Goal: Task Accomplishment & Management: Use online tool/utility

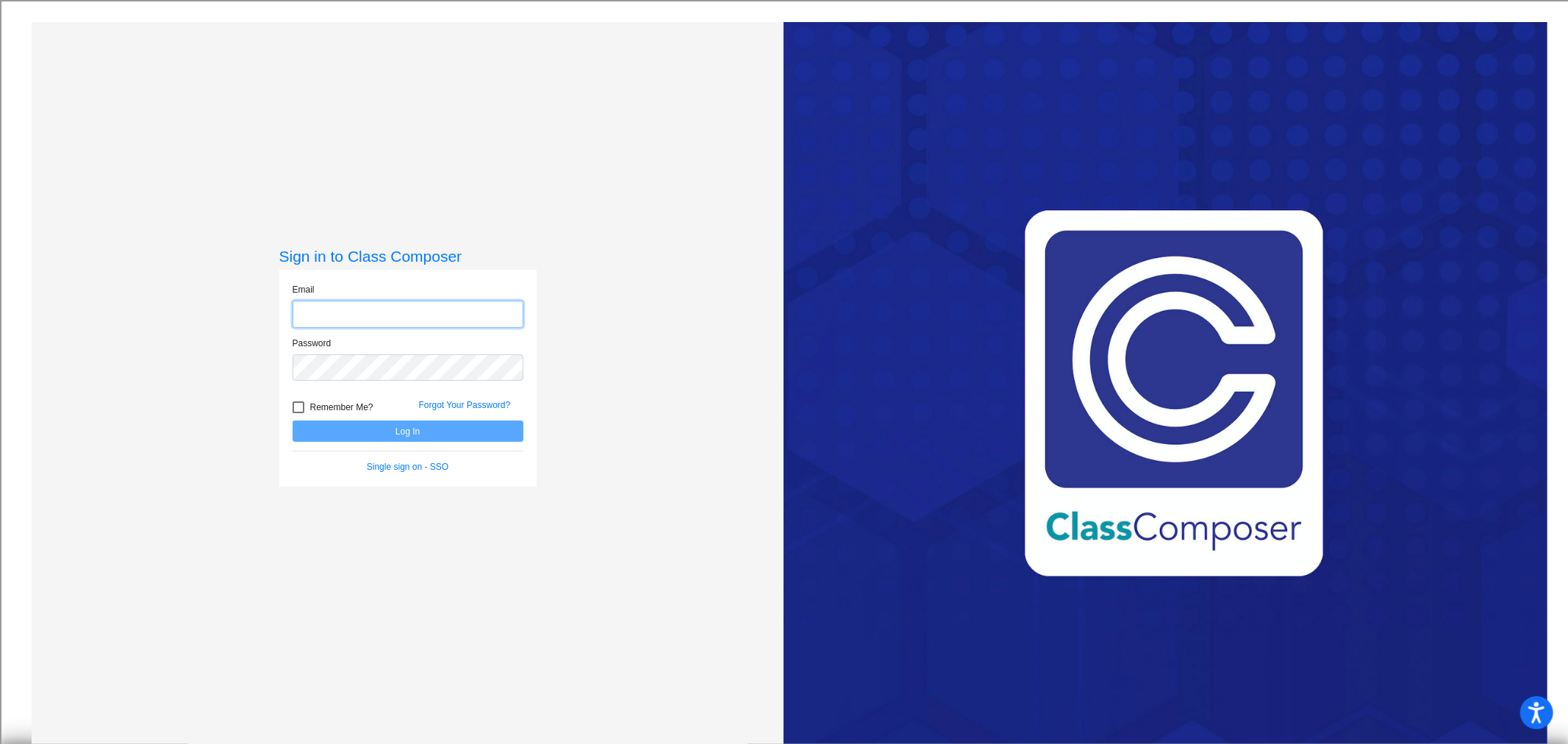
type input "[EMAIL_ADDRESS][DOMAIN_NAME]"
click at [402, 439] on button "Log In" at bounding box center [407, 430] width 231 height 21
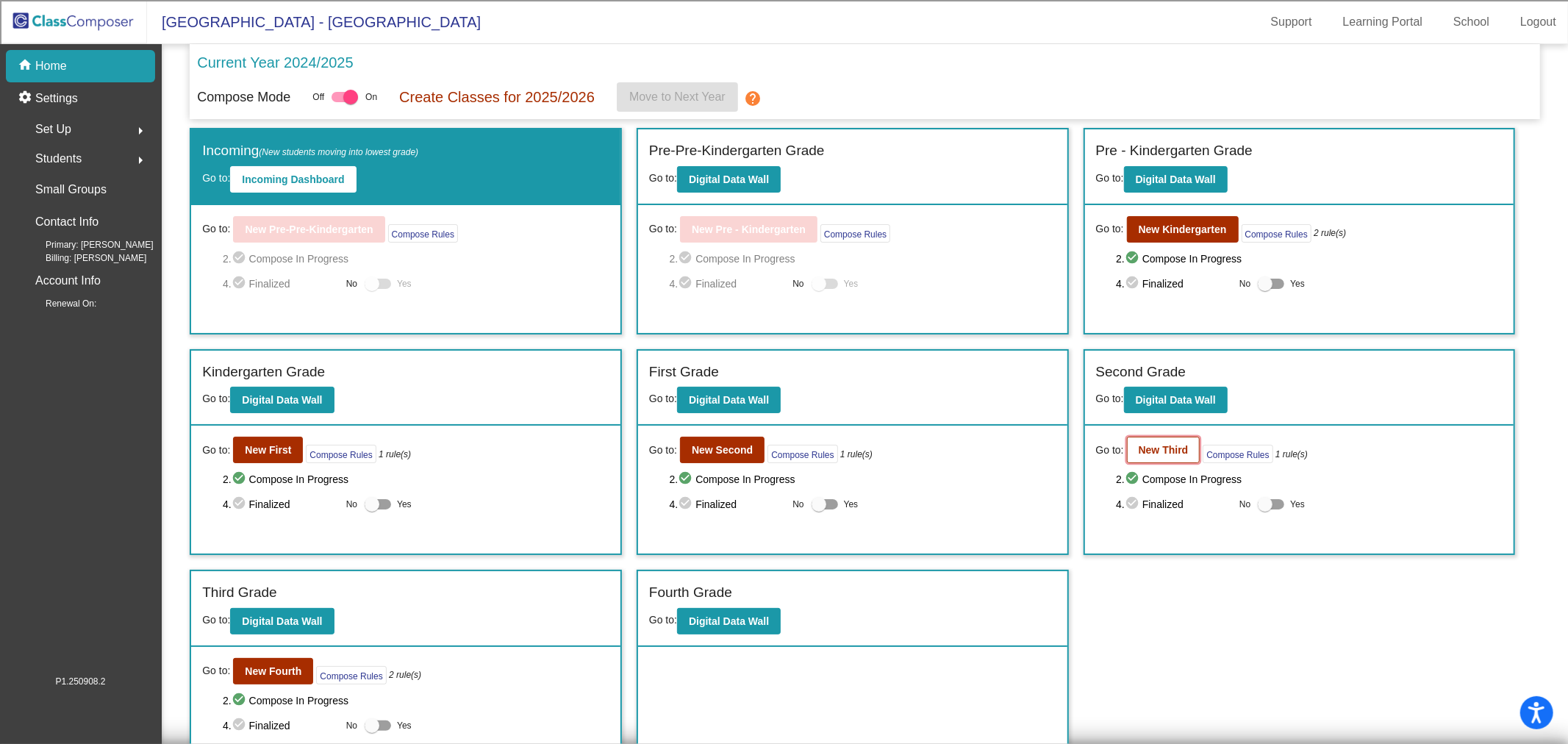
click at [1176, 455] on button "New Third" at bounding box center [1163, 450] width 73 height 27
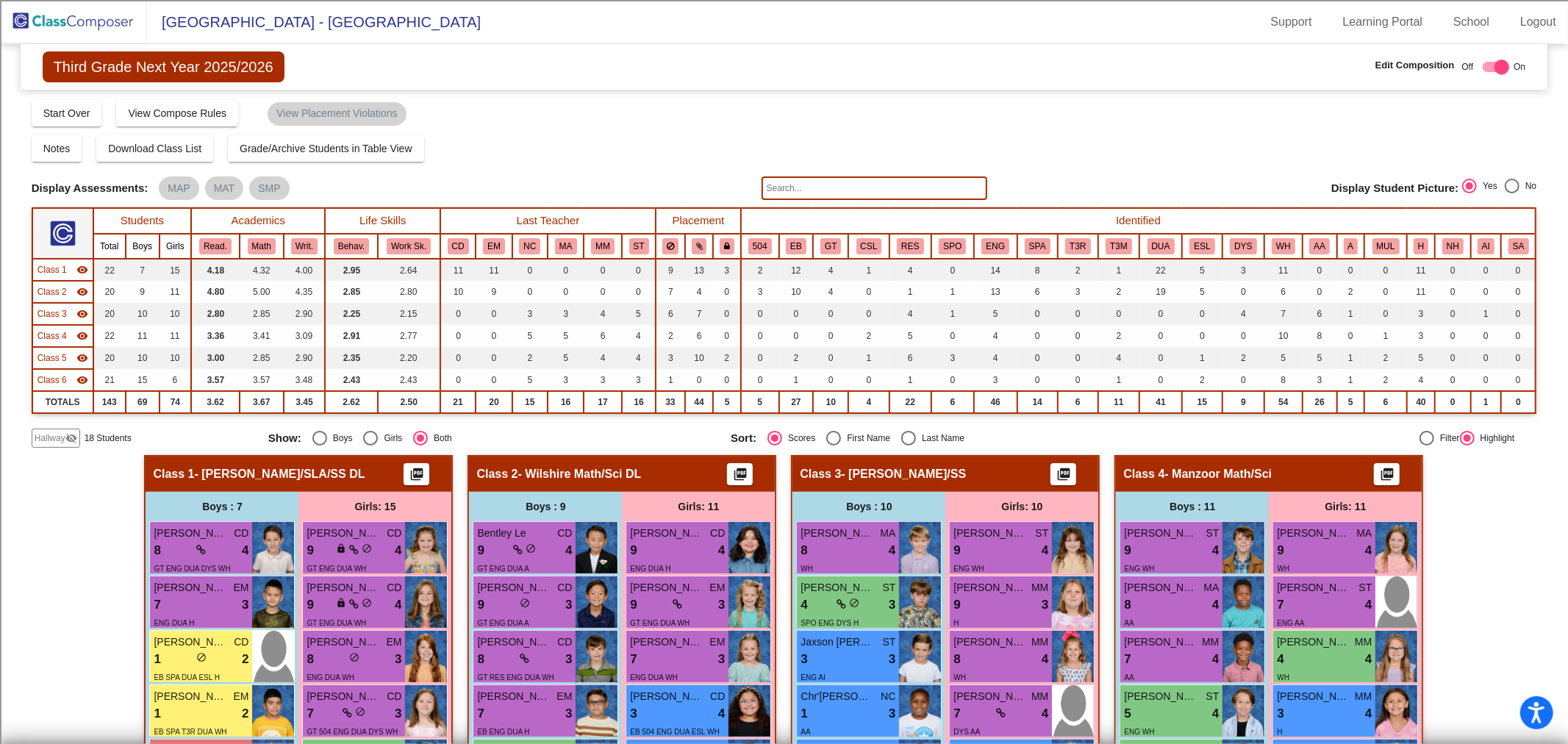
click at [69, 273] on div "Class 1 visibility" at bounding box center [62, 270] width 51 height 13
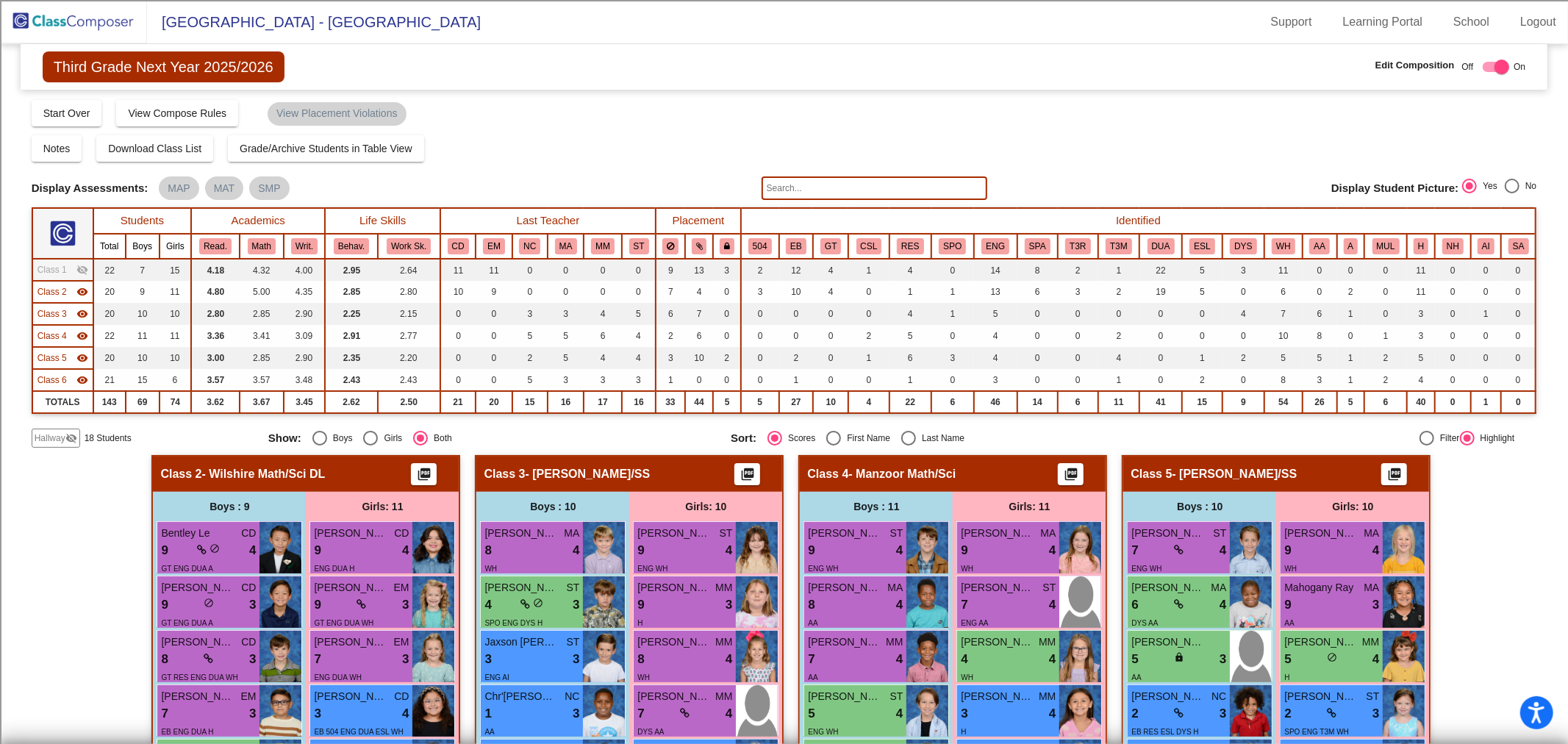
click at [69, 291] on div "Class 2 visibility" at bounding box center [62, 291] width 51 height 13
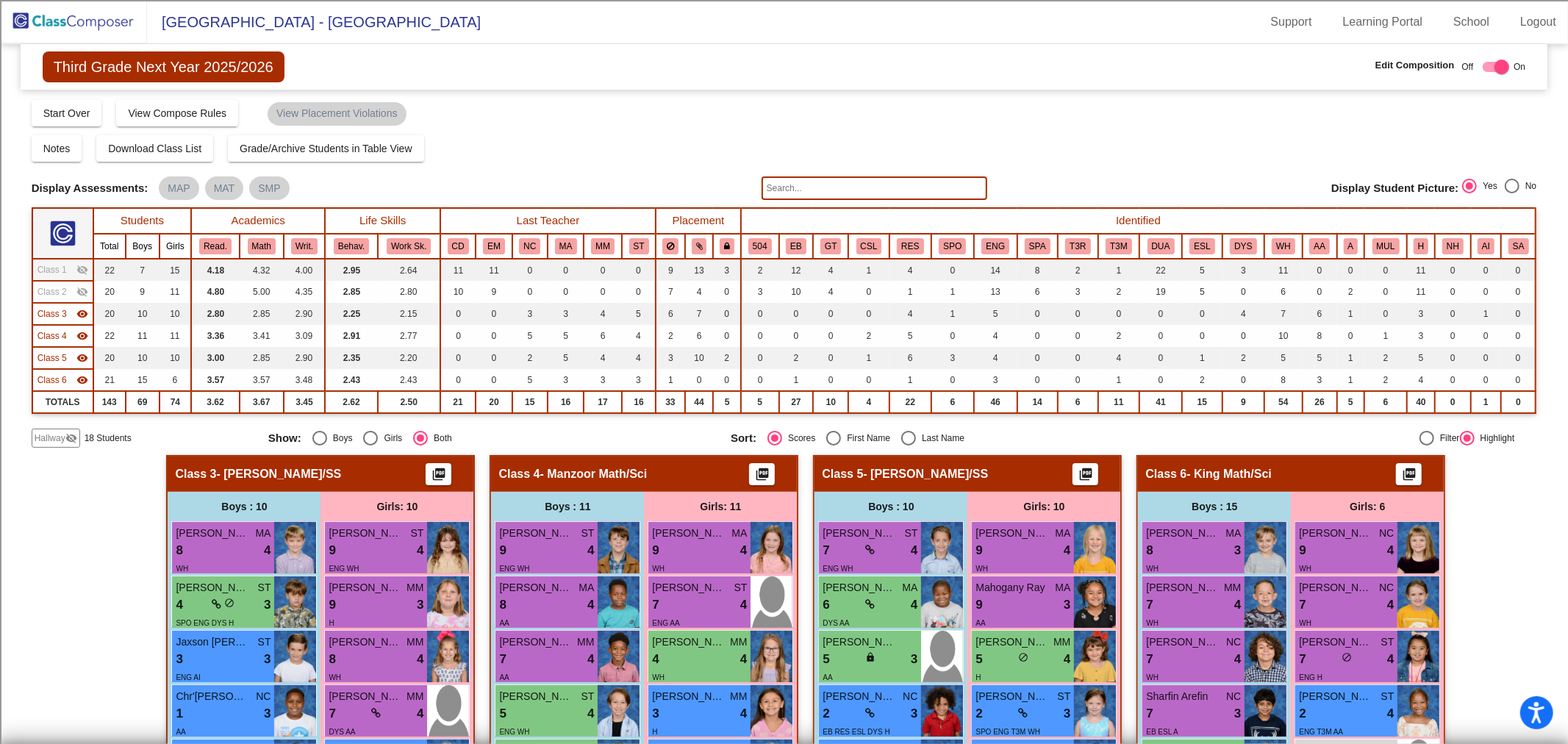
click at [65, 313] on span "Class 3" at bounding box center [52, 314] width 30 height 13
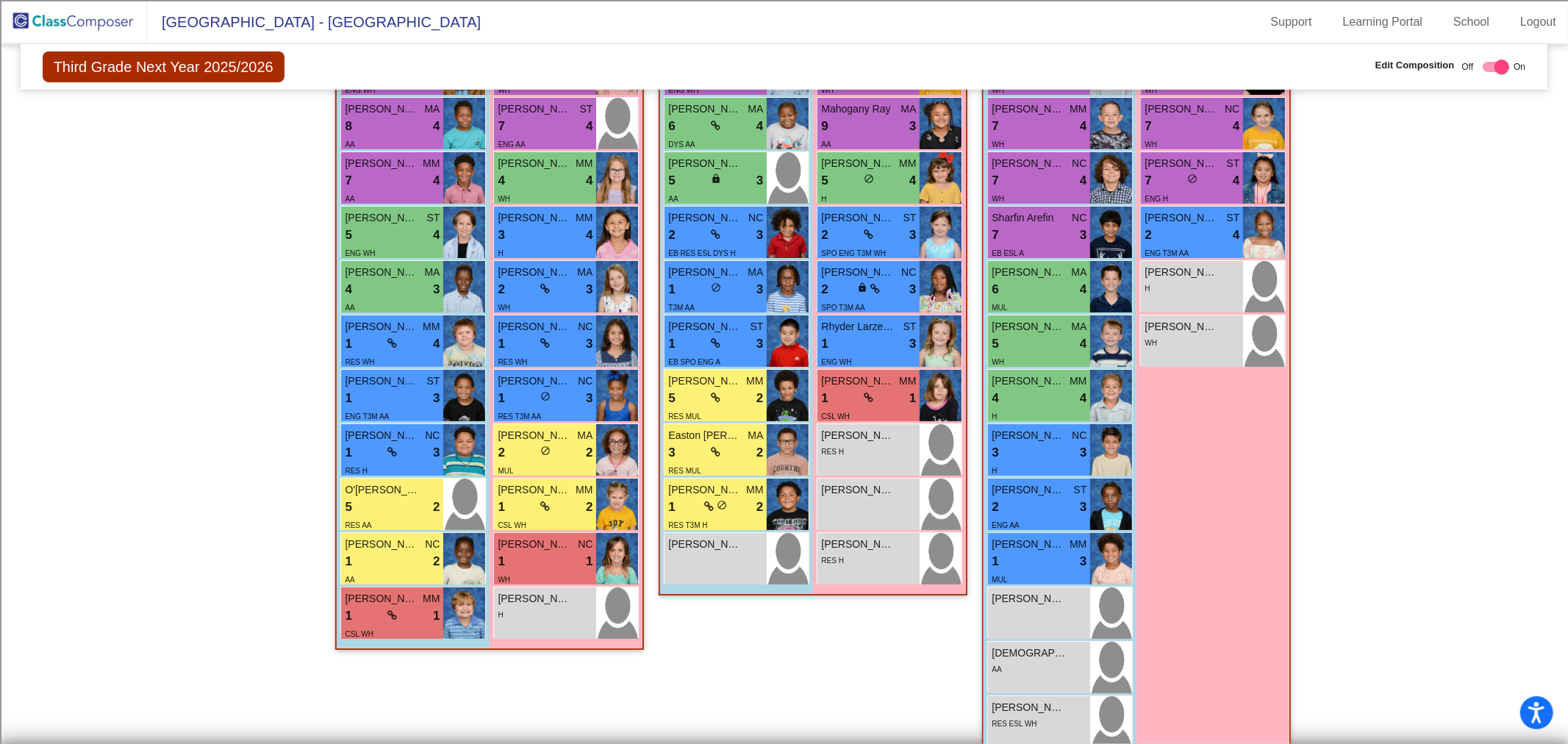
scroll to position [490, 0]
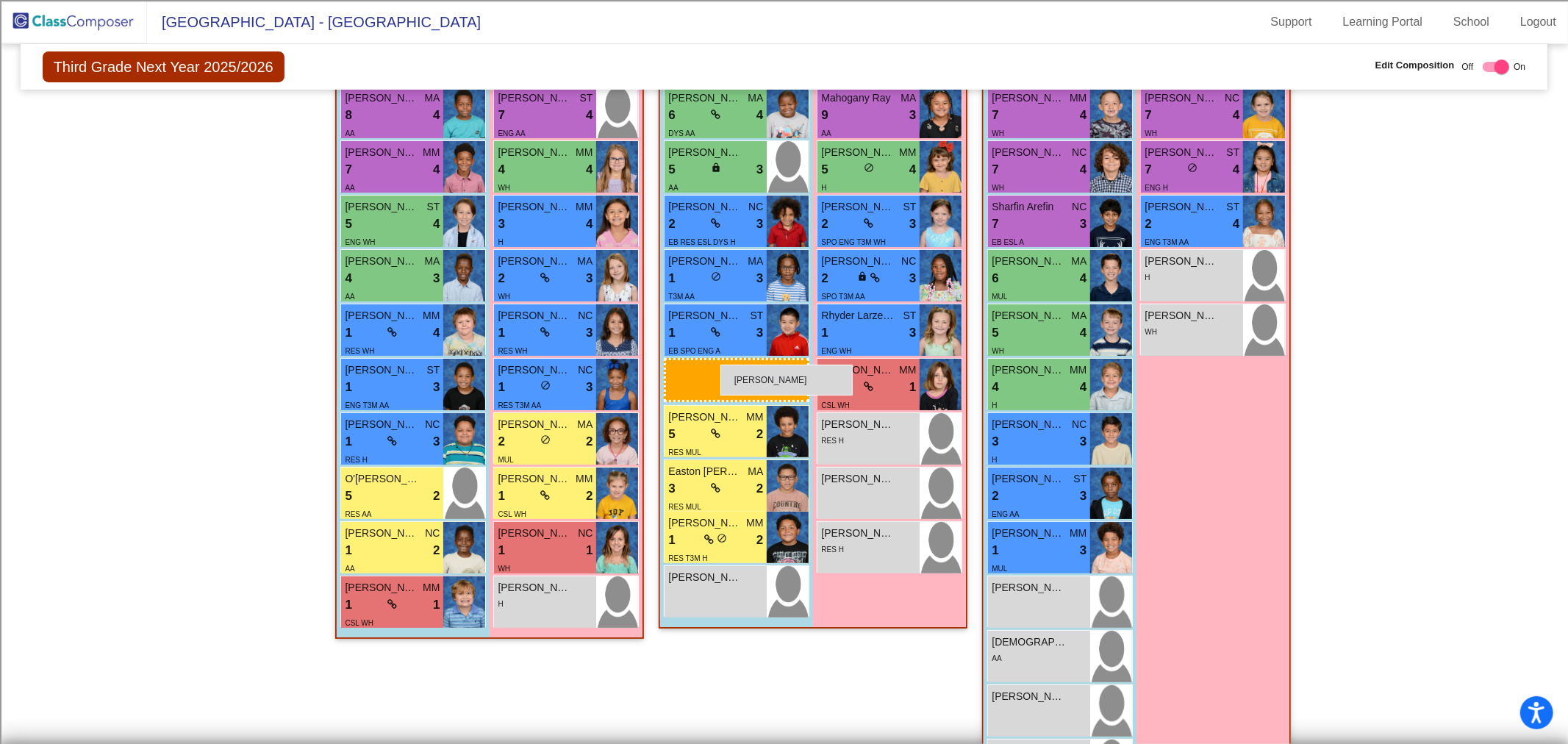
drag, startPoint x: 1004, startPoint y: 702, endPoint x: 720, endPoint y: 365, distance: 440.7
